Goal: Check status: Check status

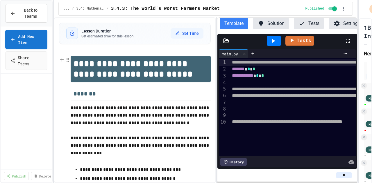
select select "*******"
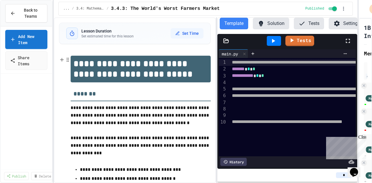
scroll to position [145, 0]
